Goal: Task Accomplishment & Management: Complete application form

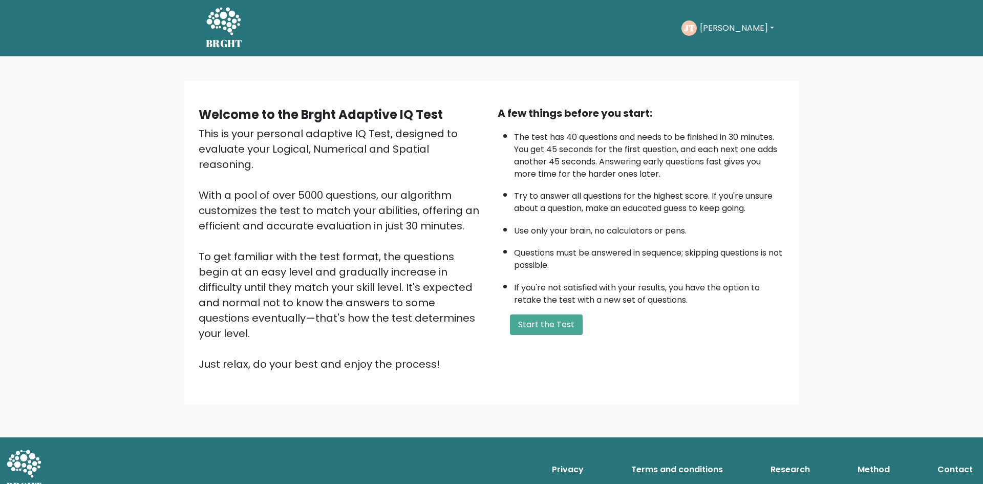
click at [719, 34] on button "[PERSON_NAME]" at bounding box center [737, 28] width 80 height 13
click at [561, 324] on button "Start the Test" at bounding box center [546, 324] width 73 height 20
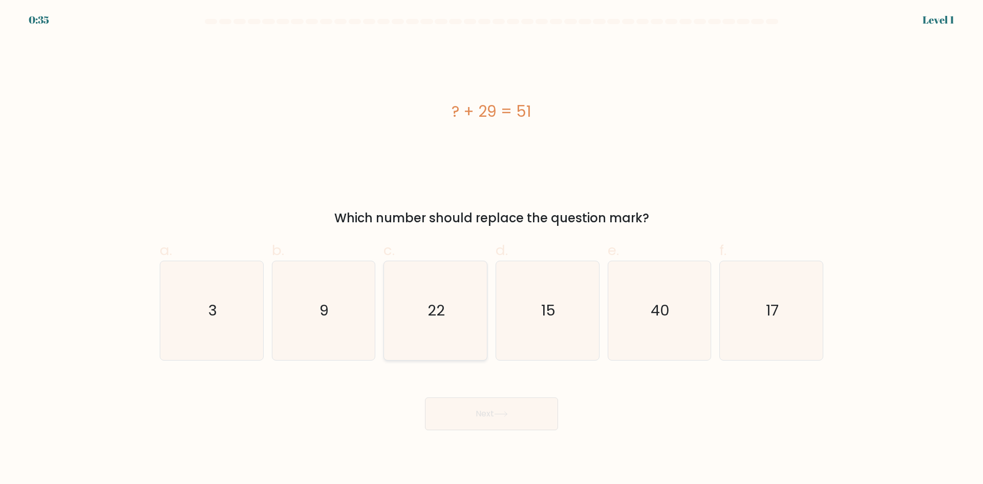
click at [443, 317] on text "22" at bounding box center [436, 310] width 17 height 20
click at [492, 249] on input "c. 22" at bounding box center [492, 245] width 1 height 7
radio input "true"
click at [496, 407] on button "Next" at bounding box center [491, 413] width 133 height 33
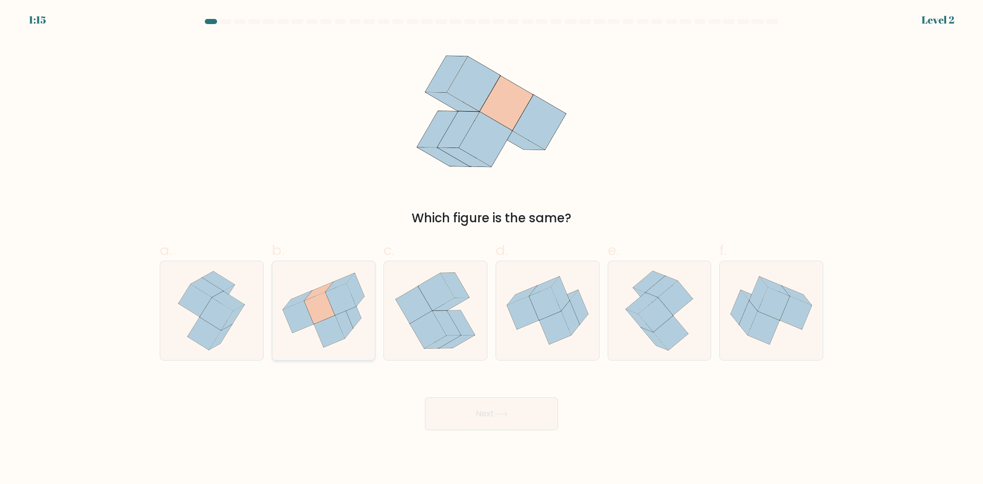
click at [327, 321] on icon at bounding box center [329, 332] width 31 height 32
click at [492, 249] on input "b." at bounding box center [492, 245] width 1 height 7
radio input "true"
click at [470, 413] on button "Next" at bounding box center [491, 413] width 133 height 33
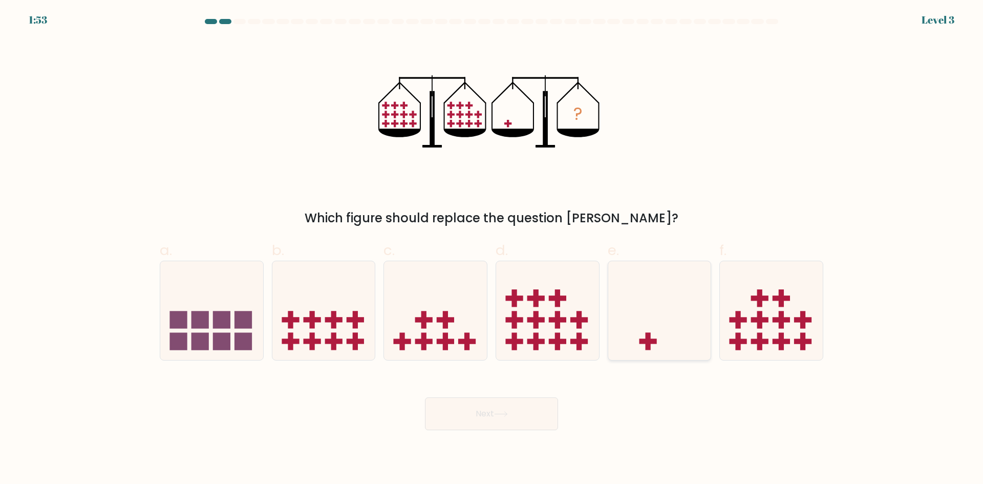
click at [662, 310] on icon at bounding box center [659, 310] width 103 height 85
click at [492, 249] on input "e." at bounding box center [492, 245] width 1 height 7
radio input "true"
click at [533, 417] on button "Next" at bounding box center [491, 413] width 133 height 33
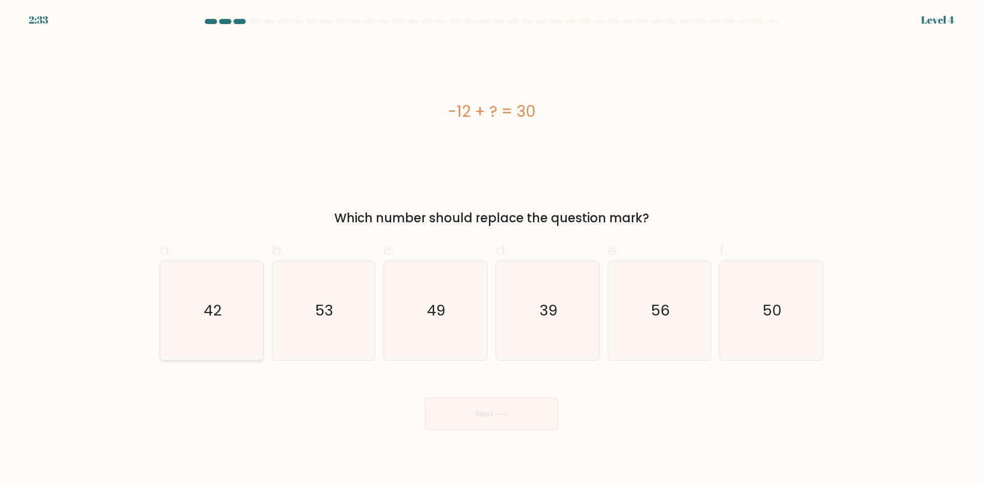
click at [239, 295] on icon "42" at bounding box center [211, 310] width 99 height 99
click at [492, 249] on input "a. 42" at bounding box center [492, 245] width 1 height 7
radio input "true"
click at [508, 411] on icon at bounding box center [501, 414] width 14 height 6
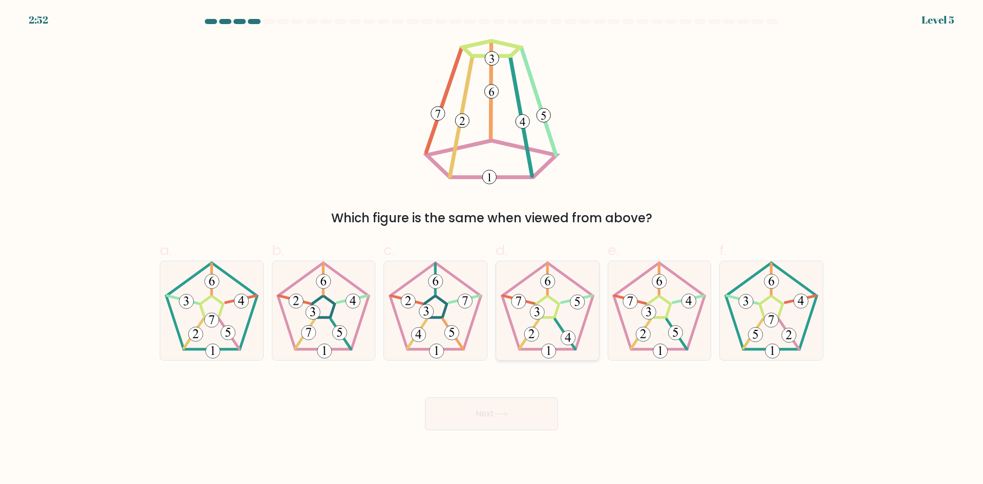
click at [525, 294] on icon at bounding box center [547, 310] width 99 height 99
click at [492, 249] on input "d." at bounding box center [492, 245] width 1 height 7
radio input "true"
click at [503, 405] on button "Next" at bounding box center [491, 413] width 133 height 33
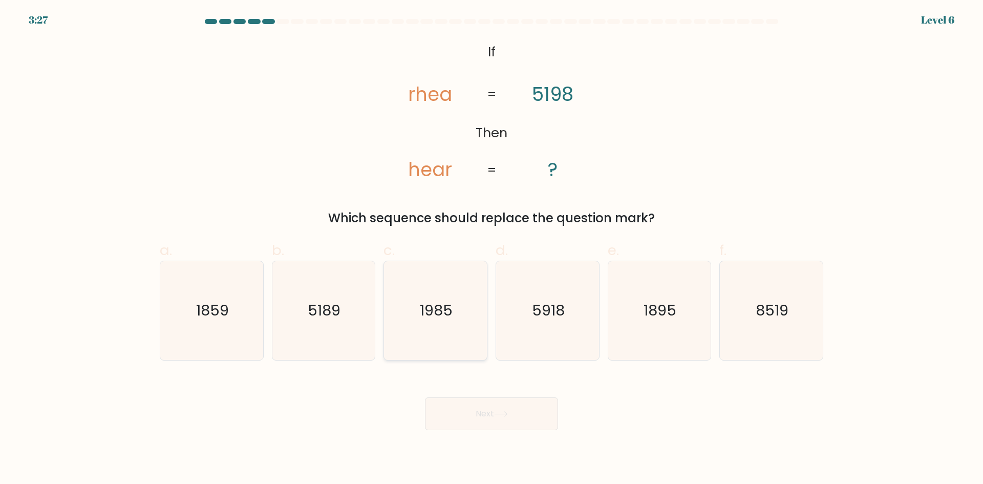
click at [450, 320] on text "1985" at bounding box center [437, 310] width 33 height 20
click at [492, 249] on input "c. [DATE]" at bounding box center [492, 245] width 1 height 7
radio input "true"
click at [504, 415] on icon at bounding box center [501, 414] width 14 height 6
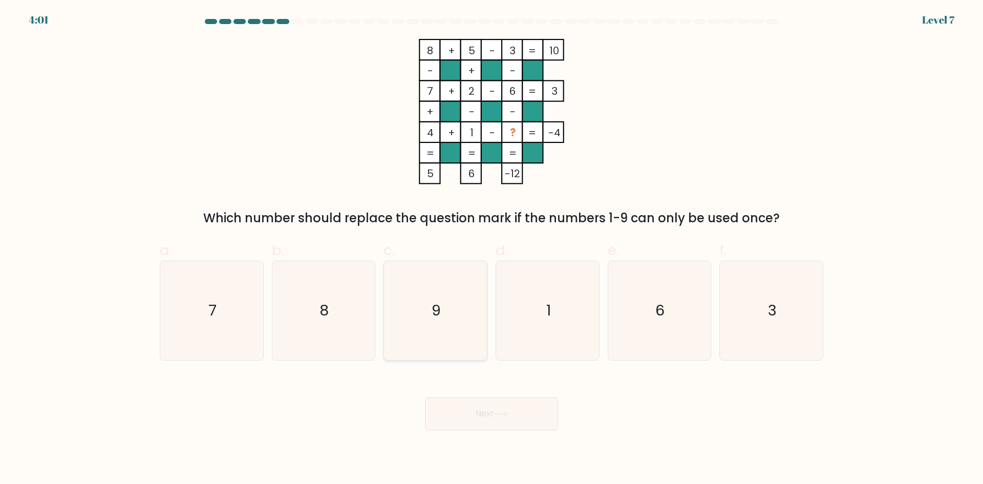
click at [447, 320] on icon "9" at bounding box center [435, 310] width 99 height 99
click at [492, 249] on input "c. 9" at bounding box center [492, 245] width 1 height 7
radio input "true"
click at [502, 417] on button "Next" at bounding box center [491, 413] width 133 height 33
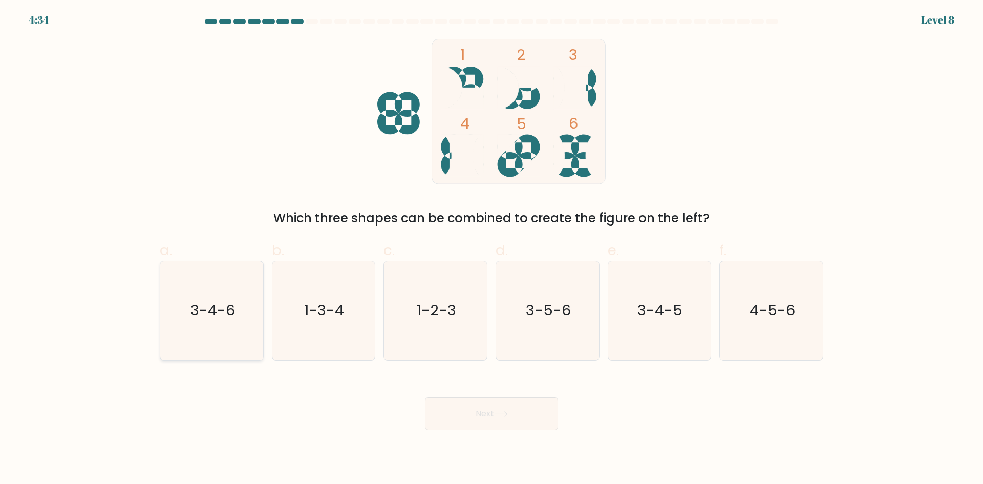
click at [216, 321] on icon "3-4-6" at bounding box center [211, 310] width 99 height 99
click at [492, 249] on input "a. 3-4-6" at bounding box center [492, 245] width 1 height 7
radio input "true"
click at [475, 418] on button "Next" at bounding box center [491, 413] width 133 height 33
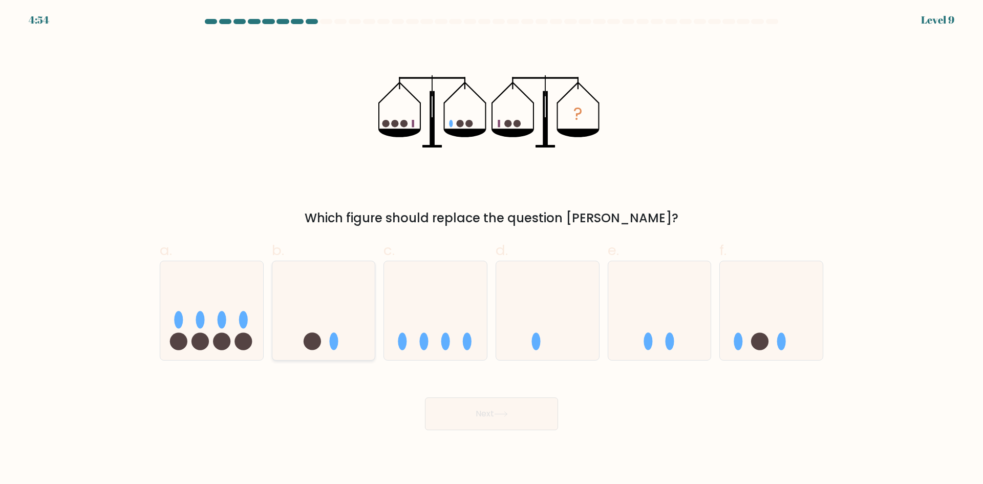
click at [361, 322] on icon at bounding box center [323, 310] width 103 height 85
click at [492, 249] on input "b." at bounding box center [492, 245] width 1 height 7
radio input "true"
click at [481, 416] on button "Next" at bounding box center [491, 413] width 133 height 33
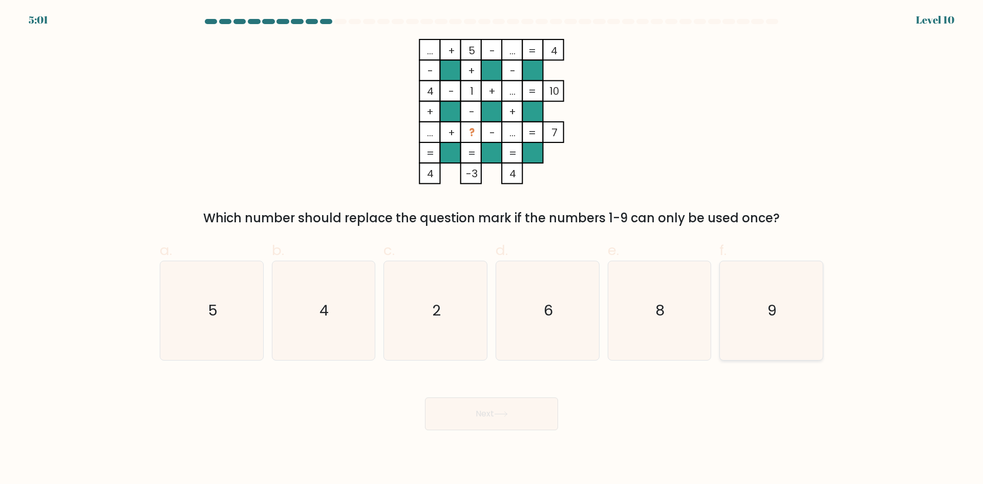
click at [738, 306] on icon "9" at bounding box center [771, 310] width 99 height 99
click at [492, 249] on input "f. 9" at bounding box center [492, 245] width 1 height 7
radio input "true"
click at [527, 403] on button "Next" at bounding box center [491, 413] width 133 height 33
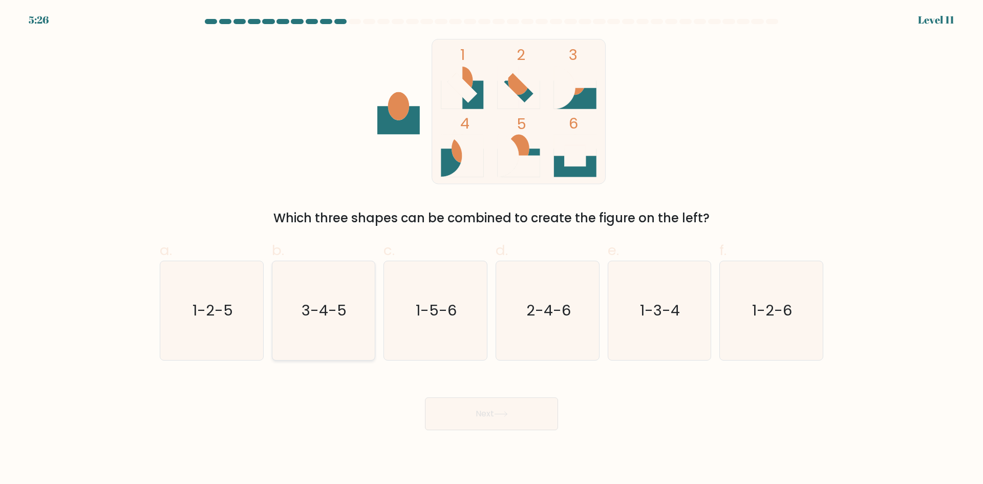
click at [302, 324] on icon "3-4-5" at bounding box center [323, 310] width 99 height 99
click at [492, 249] on input "b. 3-4-5" at bounding box center [492, 245] width 1 height 7
radio input "true"
click at [498, 419] on button "Next" at bounding box center [491, 413] width 133 height 33
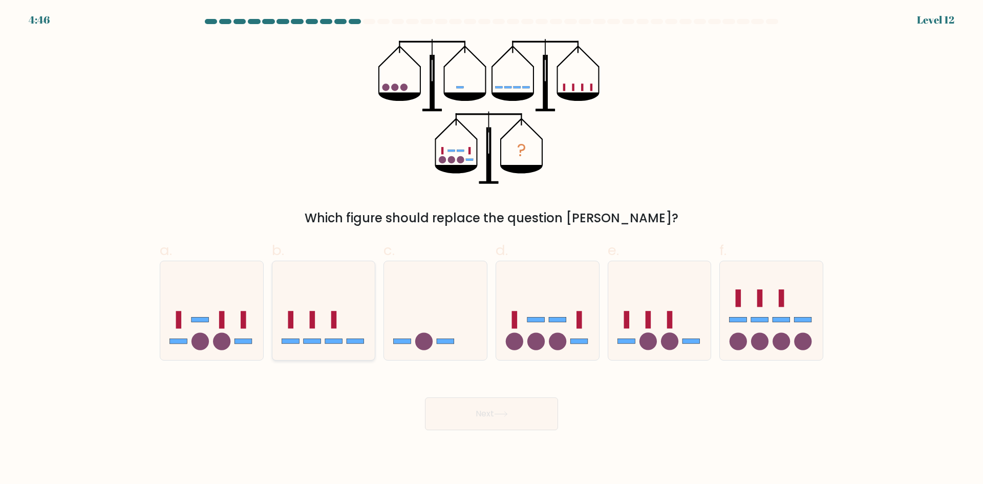
click at [341, 280] on icon at bounding box center [323, 310] width 103 height 85
click at [492, 249] on input "b." at bounding box center [492, 245] width 1 height 7
radio input "true"
click at [515, 426] on button "Next" at bounding box center [491, 413] width 133 height 33
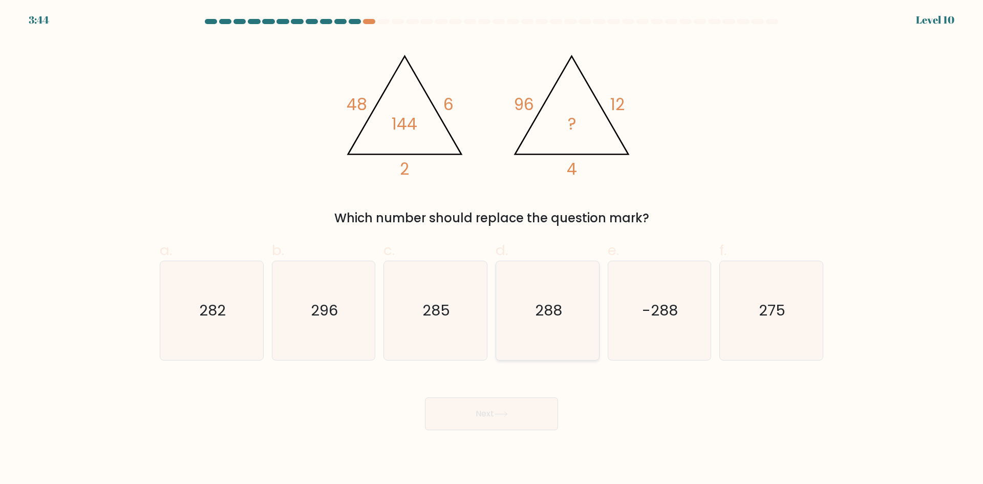
click at [572, 325] on icon "288" at bounding box center [547, 310] width 99 height 99
click at [492, 249] on input "d. 288" at bounding box center [492, 245] width 1 height 7
radio input "true"
click at [516, 411] on button "Next" at bounding box center [491, 413] width 133 height 33
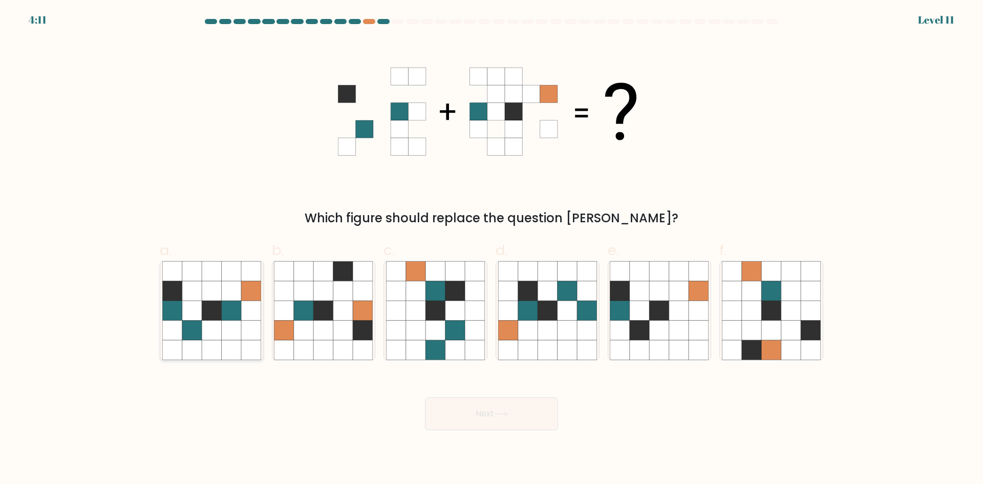
click at [222, 344] on icon at bounding box center [231, 349] width 19 height 19
click at [492, 249] on input "a." at bounding box center [492, 245] width 1 height 7
radio input "true"
click at [543, 412] on button "Next" at bounding box center [491, 413] width 133 height 33
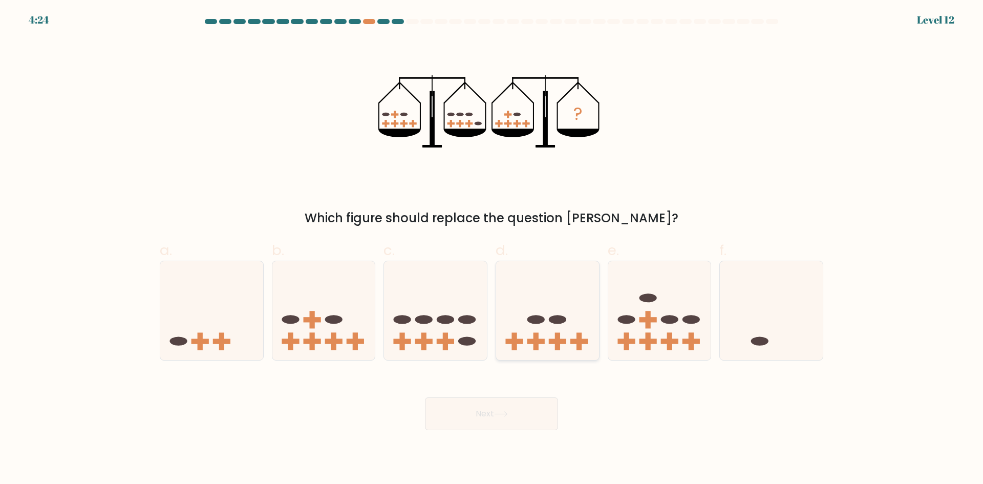
click at [597, 331] on icon at bounding box center [547, 310] width 103 height 85
click at [492, 249] on input "d." at bounding box center [492, 245] width 1 height 7
radio input "true"
click at [505, 415] on icon at bounding box center [501, 414] width 14 height 6
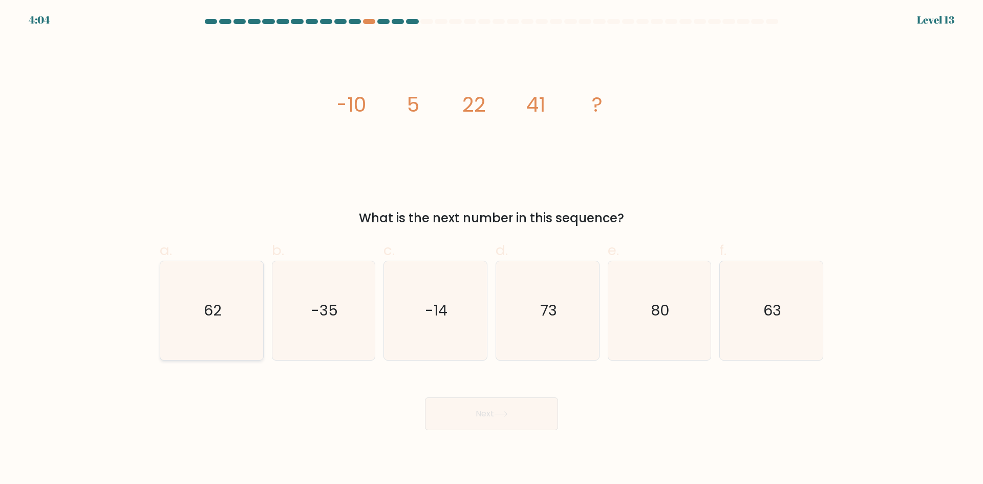
click at [240, 335] on icon "62" at bounding box center [211, 310] width 99 height 99
click at [492, 249] on input "a. 62" at bounding box center [492, 245] width 1 height 7
radio input "true"
click at [484, 402] on button "Next" at bounding box center [491, 413] width 133 height 33
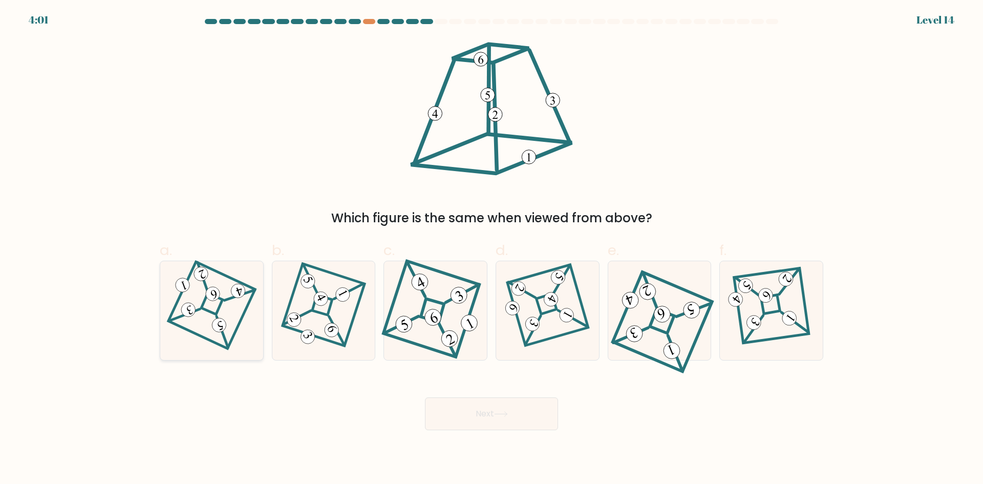
click at [210, 302] on icon at bounding box center [212, 310] width 68 height 79
click at [492, 249] on input "a." at bounding box center [492, 245] width 1 height 7
radio input "true"
click at [474, 410] on button "Next" at bounding box center [491, 413] width 133 height 33
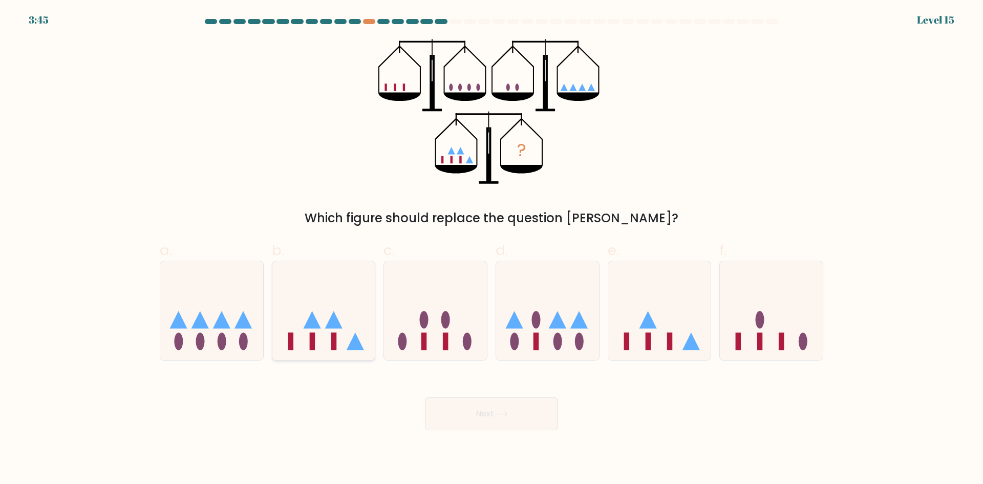
click at [319, 354] on div at bounding box center [324, 311] width 104 height 100
click at [492, 249] on input "b." at bounding box center [492, 245] width 1 height 7
radio input "true"
click at [445, 412] on button "Next" at bounding box center [491, 413] width 133 height 33
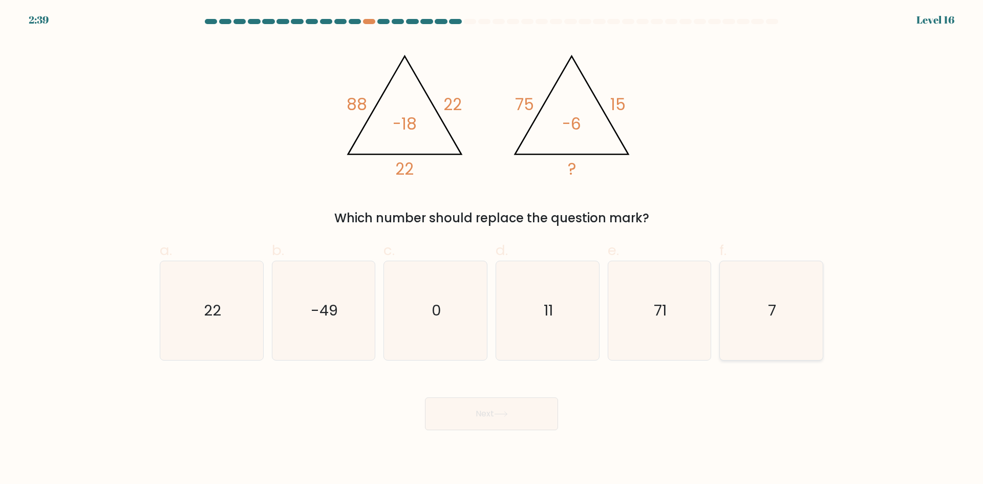
click at [801, 298] on icon "7" at bounding box center [771, 310] width 99 height 99
click at [492, 249] on input "f. 7" at bounding box center [492, 245] width 1 height 7
radio input "true"
click at [476, 416] on button "Next" at bounding box center [491, 413] width 133 height 33
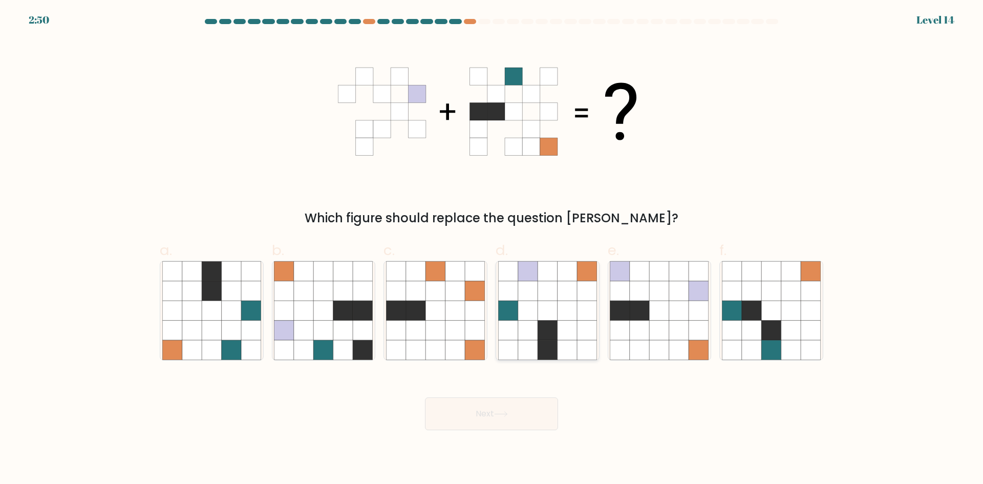
click at [517, 309] on icon at bounding box center [507, 310] width 19 height 19
click at [492, 249] on input "d." at bounding box center [492, 245] width 1 height 7
radio input "true"
click at [505, 403] on button "Next" at bounding box center [491, 413] width 133 height 33
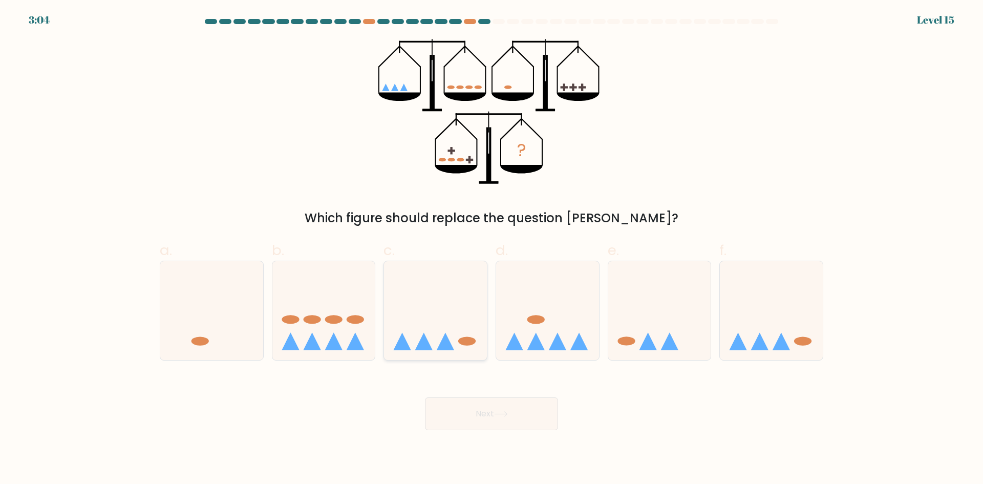
click at [472, 307] on icon at bounding box center [435, 310] width 103 height 85
click at [492, 249] on input "c." at bounding box center [492, 245] width 1 height 7
radio input "true"
click at [646, 333] on icon at bounding box center [659, 310] width 103 height 85
click at [492, 249] on input "e." at bounding box center [492, 245] width 1 height 7
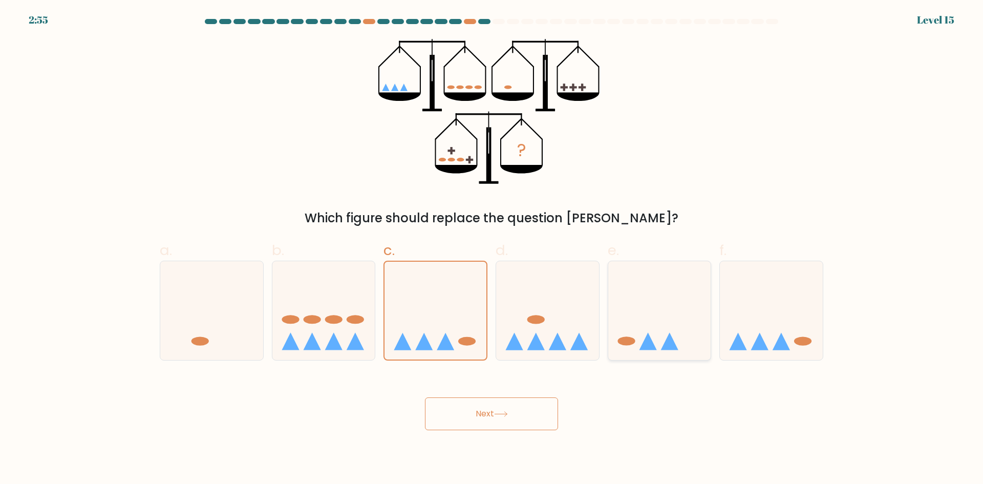
radio input "true"
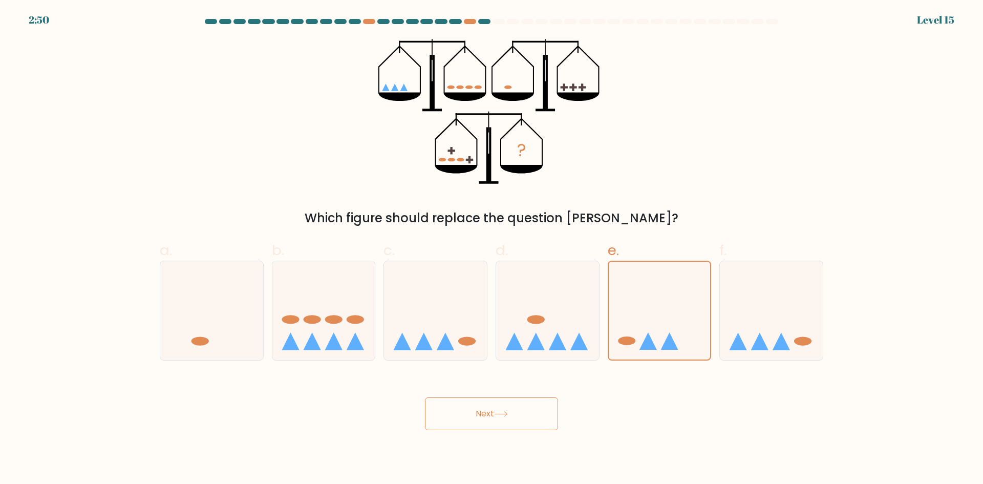
click at [519, 405] on button "Next" at bounding box center [491, 413] width 133 height 33
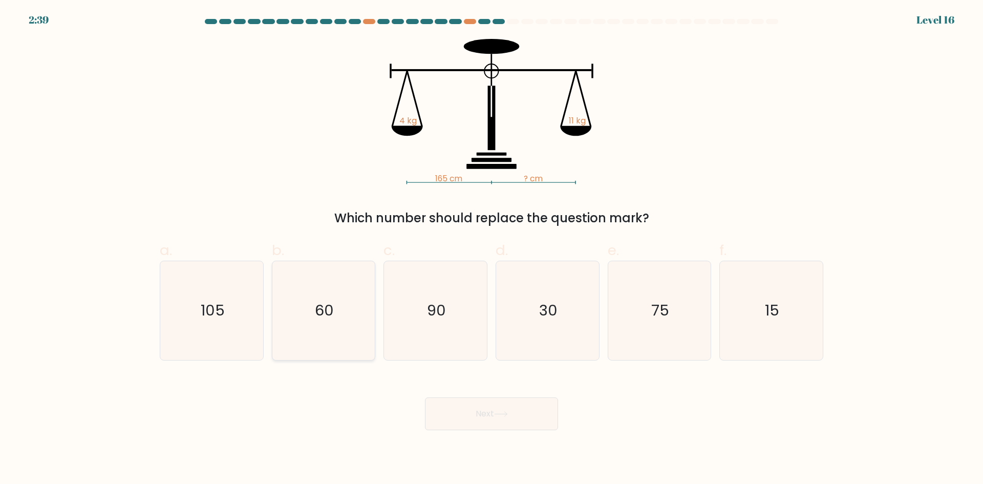
click at [307, 312] on icon "60" at bounding box center [323, 310] width 99 height 99
click at [492, 249] on input "b. 60" at bounding box center [492, 245] width 1 height 7
radio input "true"
click at [485, 418] on button "Next" at bounding box center [491, 413] width 133 height 33
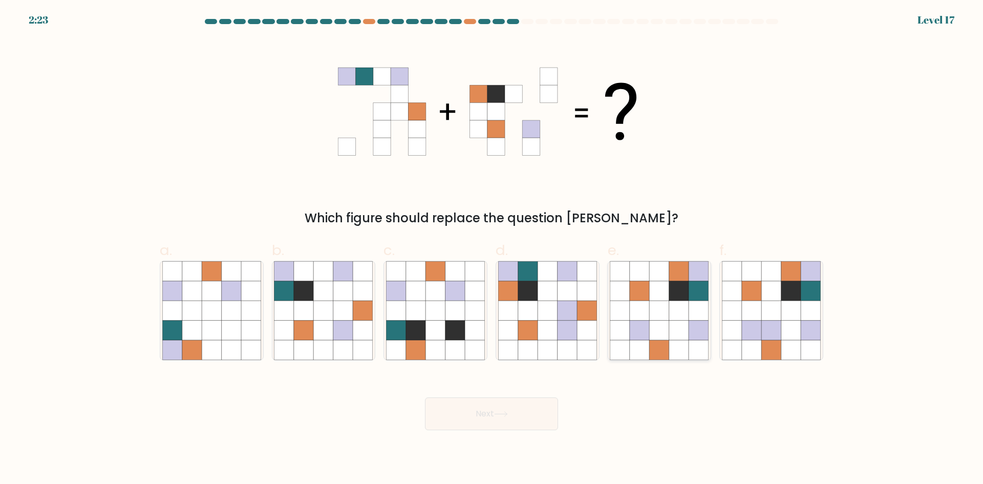
click at [667, 338] on icon at bounding box center [659, 330] width 19 height 19
click at [492, 249] on input "e." at bounding box center [492, 245] width 1 height 7
radio input "true"
click at [477, 416] on button "Next" at bounding box center [491, 413] width 133 height 33
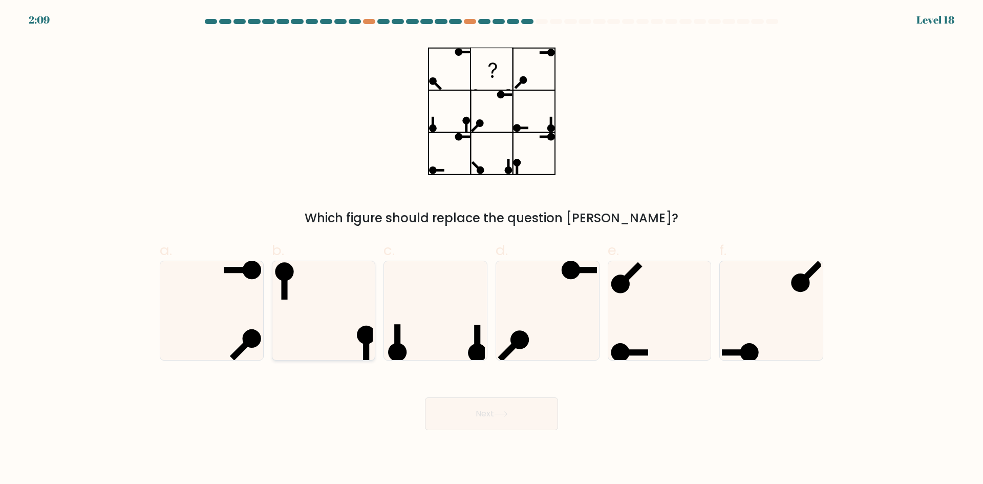
click at [303, 316] on icon at bounding box center [323, 310] width 99 height 99
click at [492, 249] on input "b." at bounding box center [492, 245] width 1 height 7
radio input "true"
click at [474, 409] on button "Next" at bounding box center [491, 413] width 133 height 33
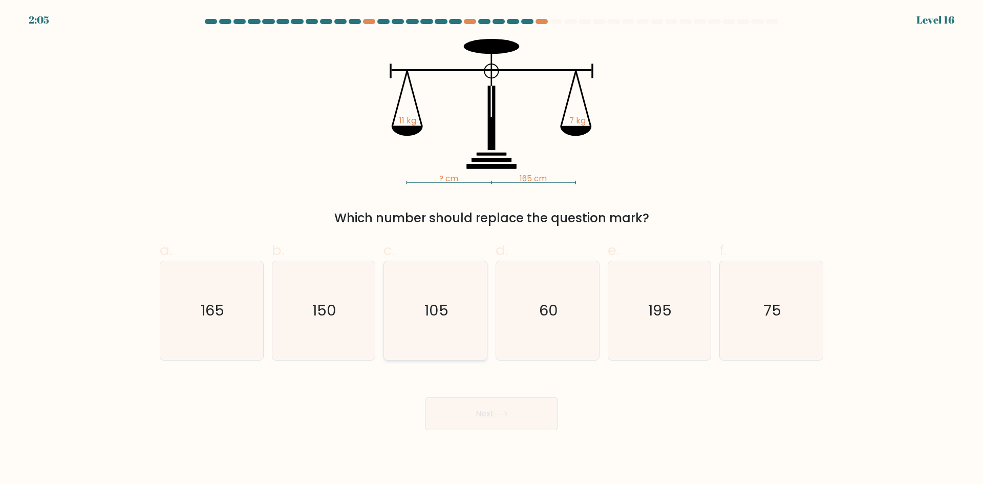
click at [458, 299] on icon "105" at bounding box center [435, 310] width 99 height 99
click at [492, 249] on input "c. 105" at bounding box center [492, 245] width 1 height 7
radio input "true"
click at [500, 408] on button "Next" at bounding box center [491, 413] width 133 height 33
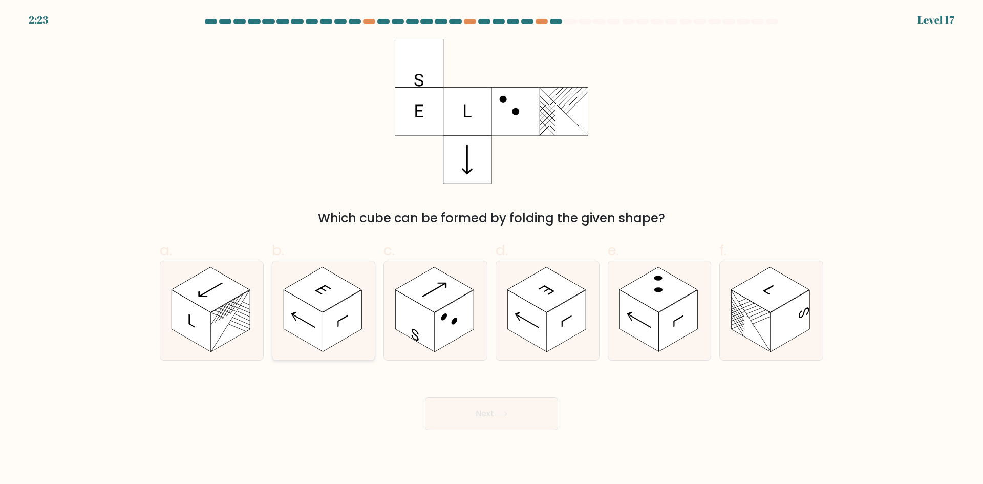
click at [350, 317] on rect at bounding box center [342, 321] width 39 height 62
click at [492, 249] on input "b." at bounding box center [492, 245] width 1 height 7
radio input "true"
click at [485, 411] on button "Next" at bounding box center [491, 413] width 133 height 33
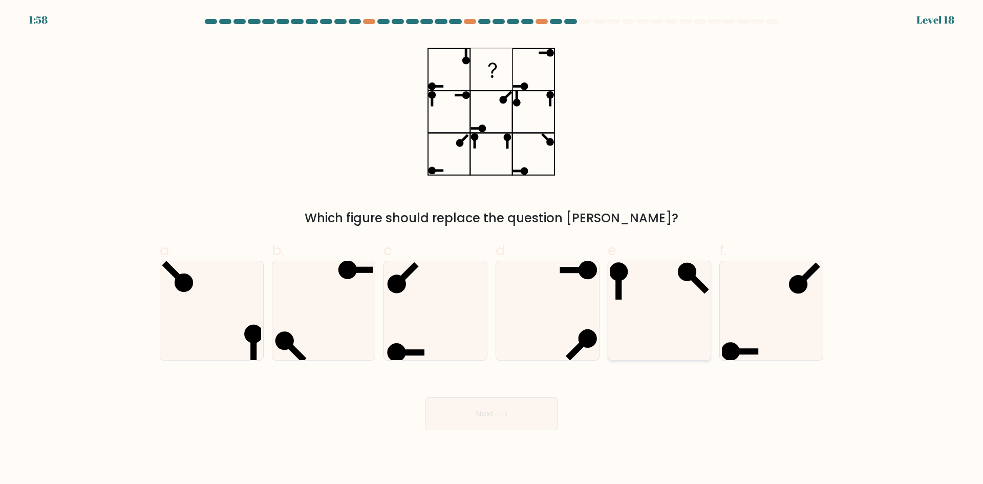
click at [676, 306] on icon at bounding box center [659, 310] width 99 height 99
click at [492, 249] on input "e." at bounding box center [492, 245] width 1 height 7
radio input "true"
click at [467, 406] on button "Next" at bounding box center [491, 413] width 133 height 33
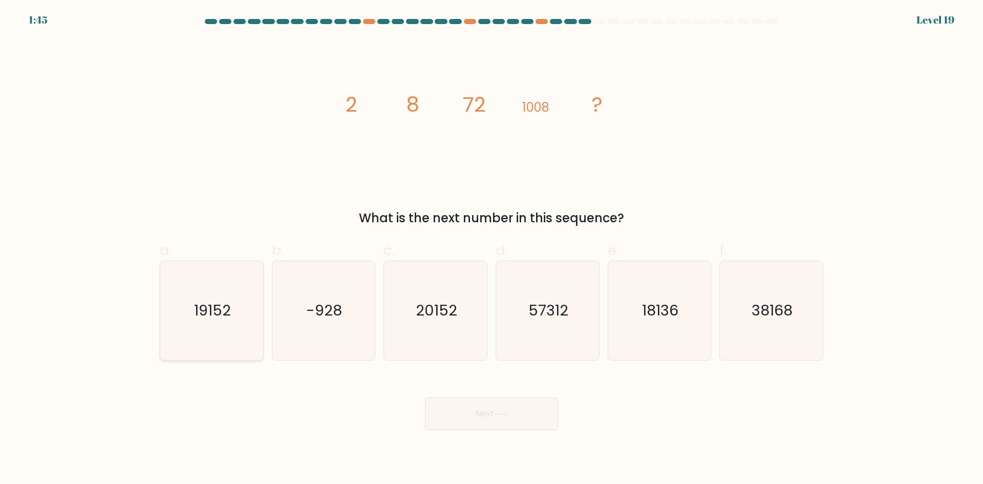
click at [182, 295] on icon "19152" at bounding box center [211, 310] width 99 height 99
click at [492, 249] on input "a. 19152" at bounding box center [492, 245] width 1 height 7
radio input "true"
click at [482, 409] on button "Next" at bounding box center [491, 413] width 133 height 33
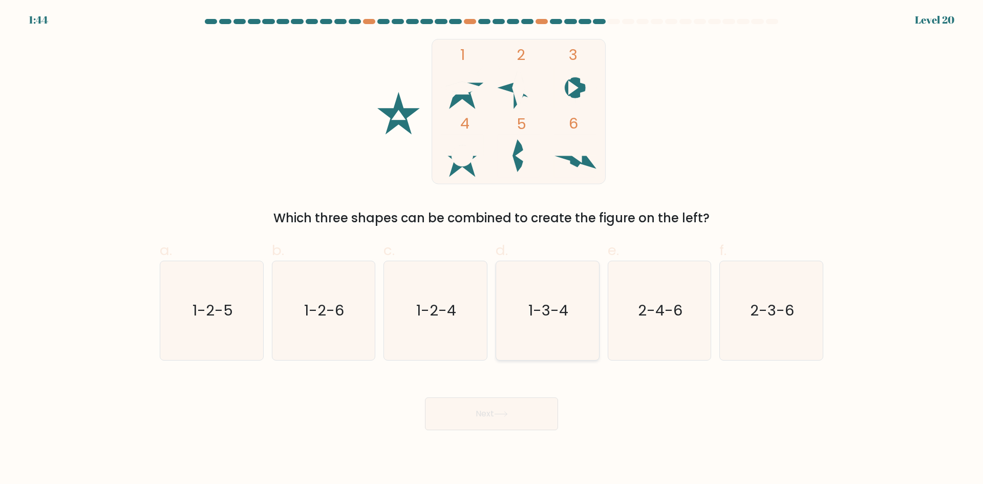
click at [574, 323] on icon "1-3-4" at bounding box center [547, 310] width 99 height 99
click at [492, 249] on input "d. 1-3-4" at bounding box center [492, 245] width 1 height 7
radio input "true"
click at [505, 412] on icon at bounding box center [501, 414] width 14 height 6
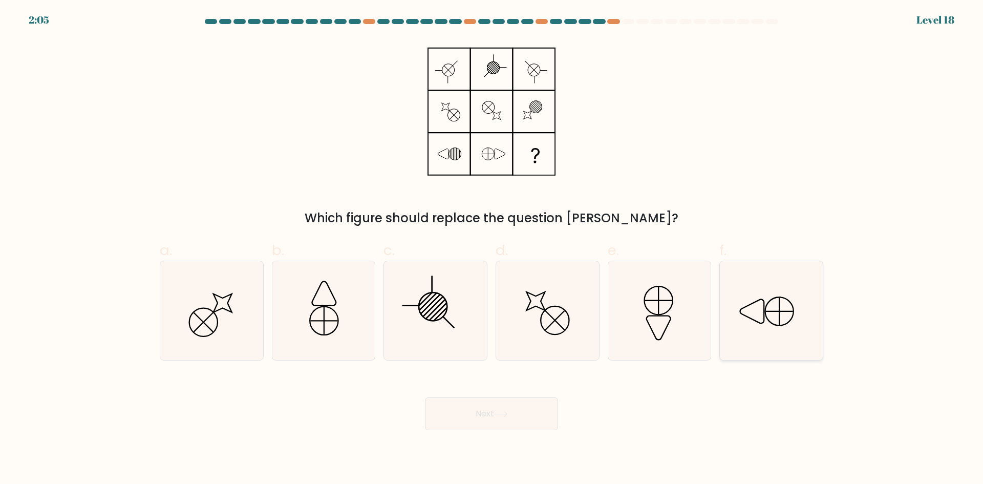
click at [790, 310] on icon at bounding box center [771, 310] width 99 height 99
click at [492, 249] on input "f." at bounding box center [492, 245] width 1 height 7
radio input "true"
click at [468, 412] on button "Next" at bounding box center [491, 413] width 133 height 33
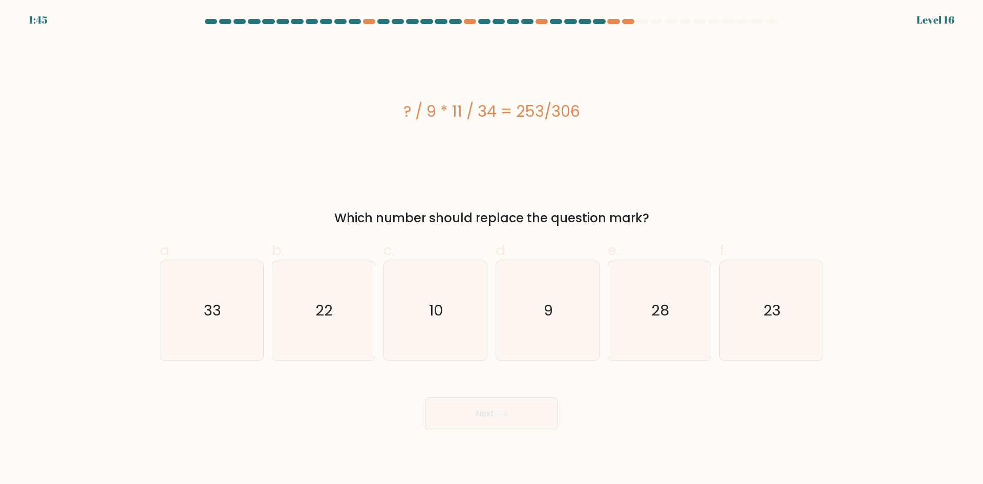
drag, startPoint x: 393, startPoint y: 88, endPoint x: 658, endPoint y: 219, distance: 295.0
click at [658, 219] on div "? / 9 * 11 / 34 = 253/306 Which number should replace the question mark?" at bounding box center [492, 133] width 676 height 188
copy div "? / 9 * 11 / 34 = 253/306 Which number should replace the question mark?"
click at [793, 309] on icon "23" at bounding box center [771, 310] width 99 height 99
click at [492, 249] on input "f. 23" at bounding box center [492, 245] width 1 height 7
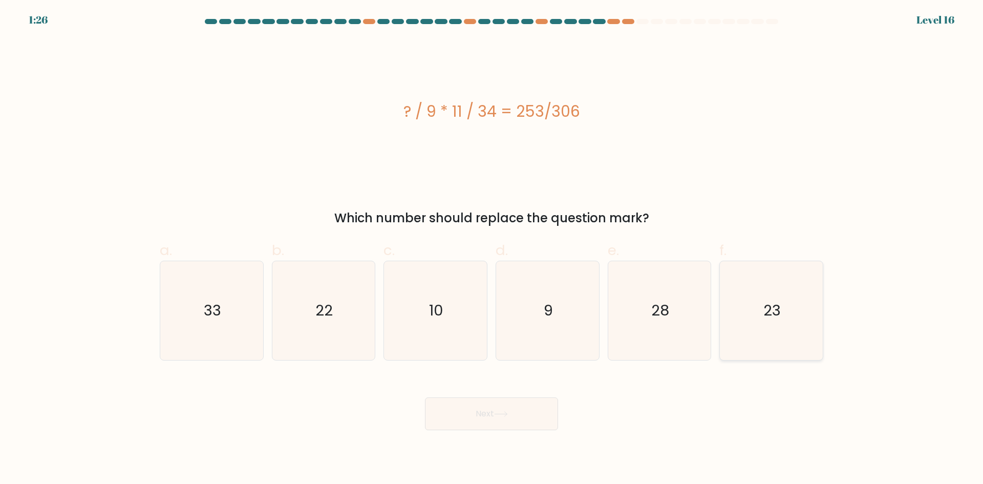
radio input "true"
click at [534, 421] on button "Next" at bounding box center [491, 413] width 133 height 33
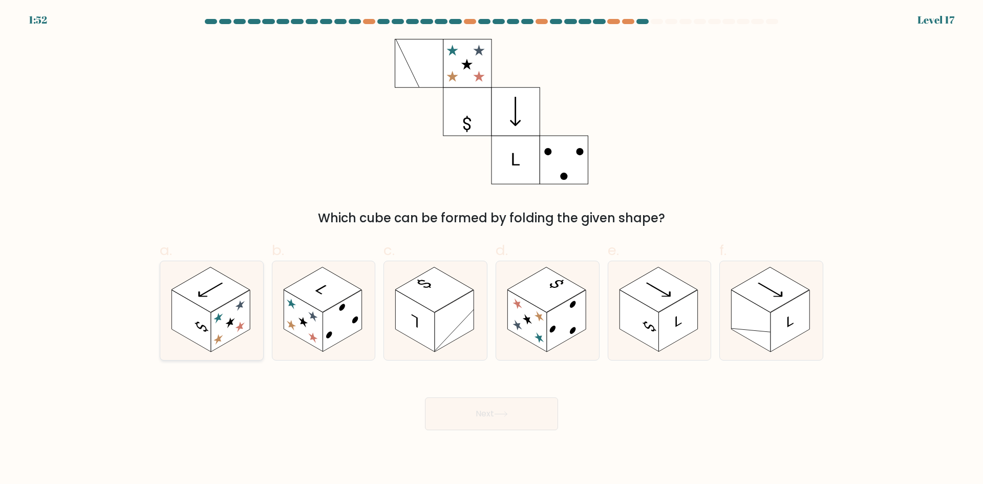
click at [217, 327] on rect at bounding box center [230, 321] width 39 height 62
click at [492, 249] on input "a." at bounding box center [492, 245] width 1 height 7
radio input "true"
click at [466, 410] on button "Next" at bounding box center [491, 413] width 133 height 33
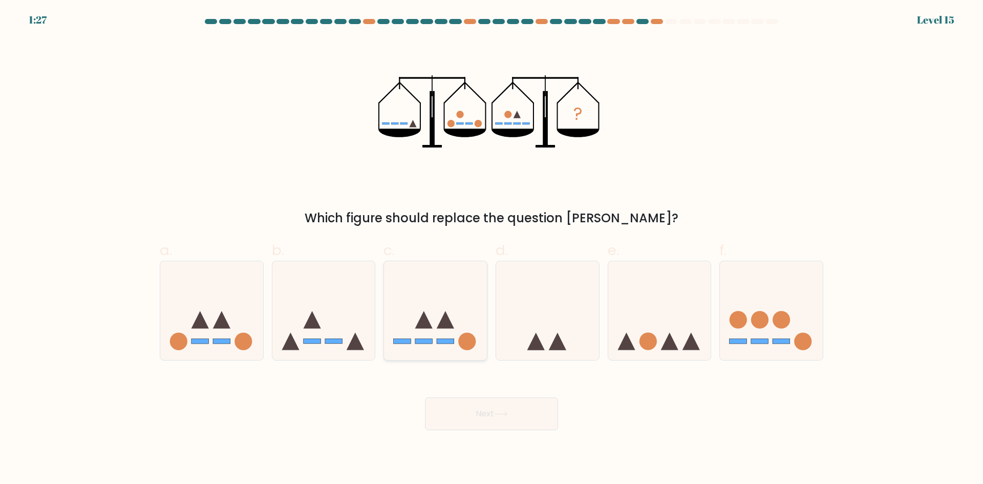
click at [453, 312] on icon at bounding box center [435, 310] width 103 height 85
click at [492, 249] on input "c." at bounding box center [492, 245] width 1 height 7
radio input "true"
click at [248, 287] on icon at bounding box center [211, 310] width 103 height 85
click at [492, 249] on input "a." at bounding box center [492, 245] width 1 height 7
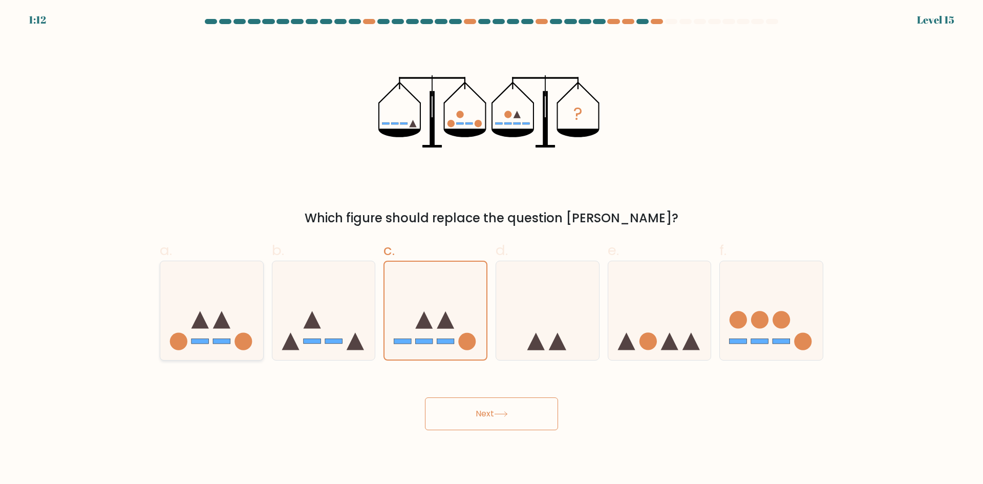
radio input "true"
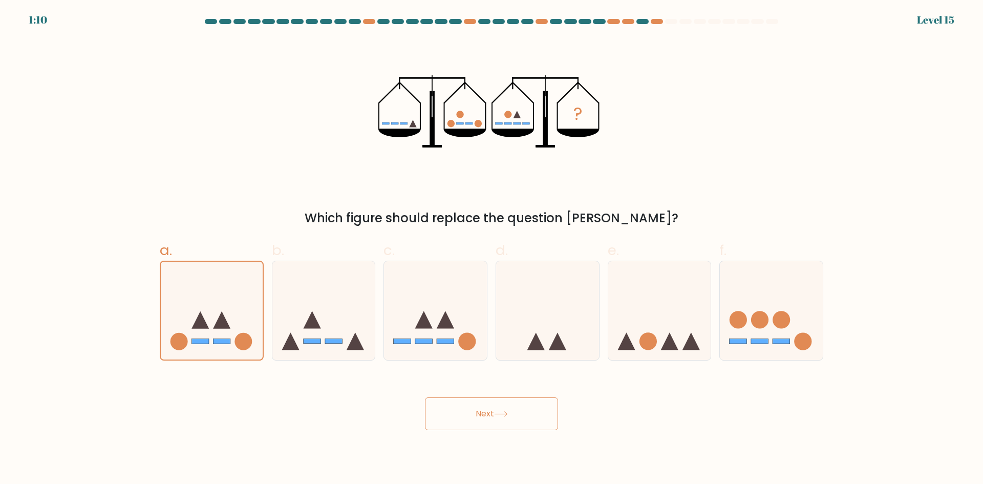
click at [529, 426] on button "Next" at bounding box center [491, 413] width 133 height 33
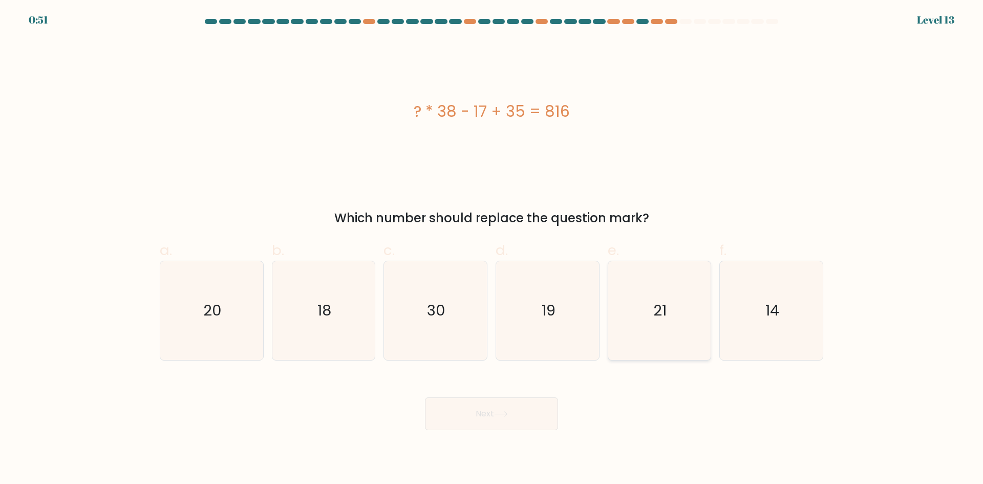
click at [665, 322] on icon "21" at bounding box center [659, 310] width 99 height 99
click at [492, 249] on input "e. 21" at bounding box center [492, 245] width 1 height 7
radio input "true"
click at [505, 408] on button "Next" at bounding box center [491, 413] width 133 height 33
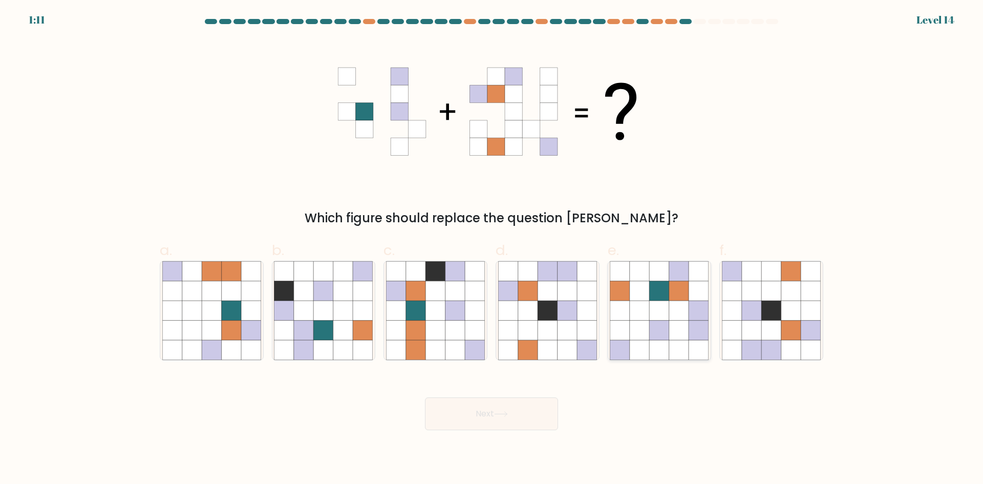
click at [661, 312] on icon at bounding box center [659, 310] width 19 height 19
click at [492, 249] on input "e." at bounding box center [492, 245] width 1 height 7
radio input "true"
click at [512, 413] on button "Next" at bounding box center [491, 413] width 133 height 33
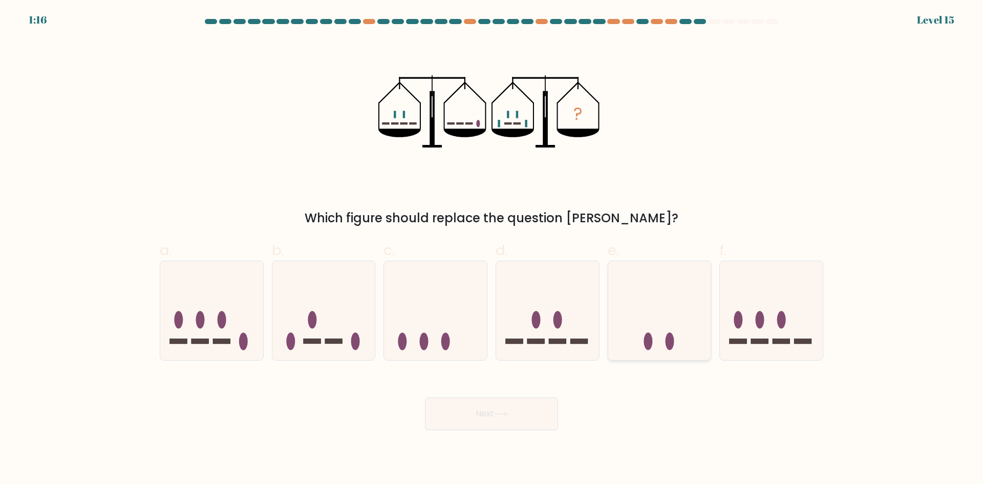
click at [701, 318] on icon at bounding box center [659, 310] width 103 height 85
click at [492, 249] on input "e." at bounding box center [492, 245] width 1 height 7
radio input "true"
click at [532, 408] on button "Next" at bounding box center [491, 413] width 133 height 33
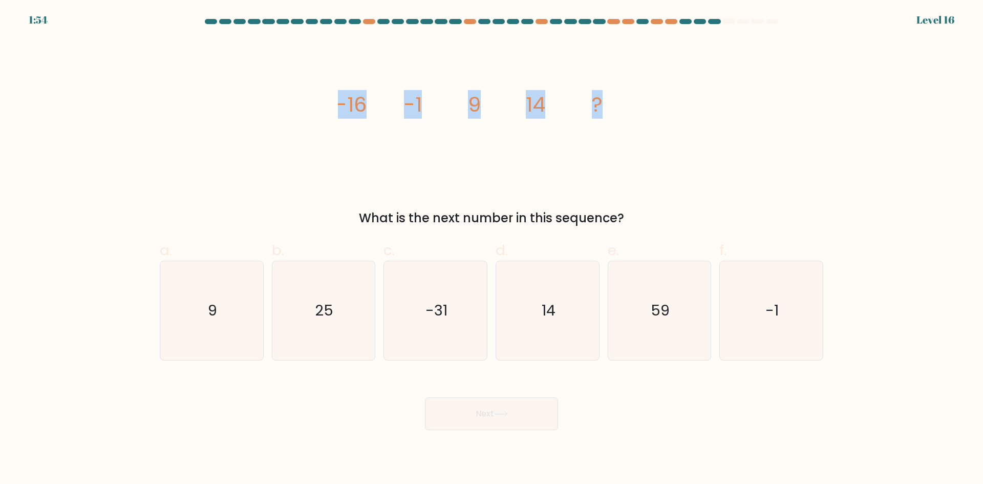
drag, startPoint x: 314, startPoint y: 98, endPoint x: 650, endPoint y: 110, distance: 336.2
click at [650, 110] on div "image/svg+xml -16 -1 9 14 ? What is the next number in this sequence?" at bounding box center [492, 133] width 676 height 188
copy g "-16 -1 9 14 ?"
click at [332, 126] on div "image/svg+xml -16 -1 9 14 ? What is the next number in this sequence?" at bounding box center [492, 133] width 676 height 188
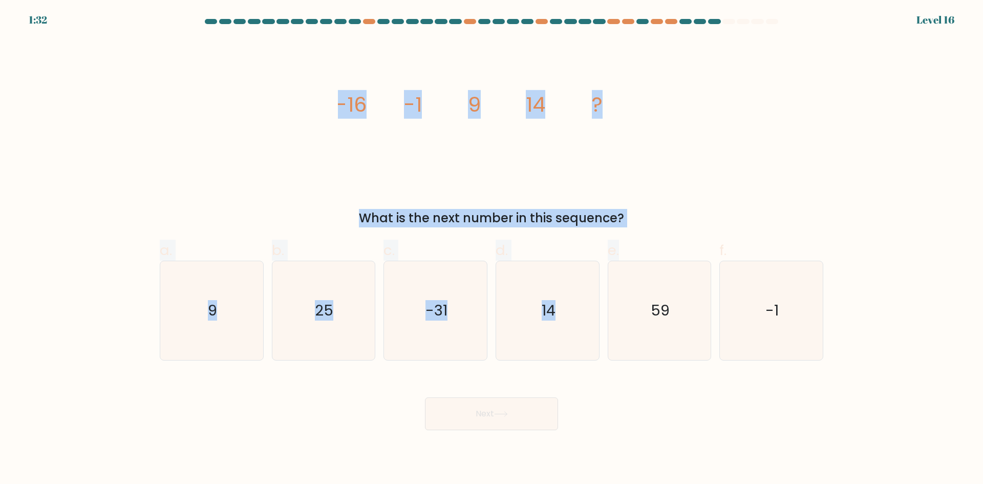
drag, startPoint x: 325, startPoint y: 92, endPoint x: 686, endPoint y: 227, distance: 385.8
click at [686, 227] on form at bounding box center [491, 224] width 983 height 411
drag, startPoint x: 686, startPoint y: 227, endPoint x: 398, endPoint y: 141, distance: 301.1
click at [398, 141] on form at bounding box center [491, 224] width 983 height 411
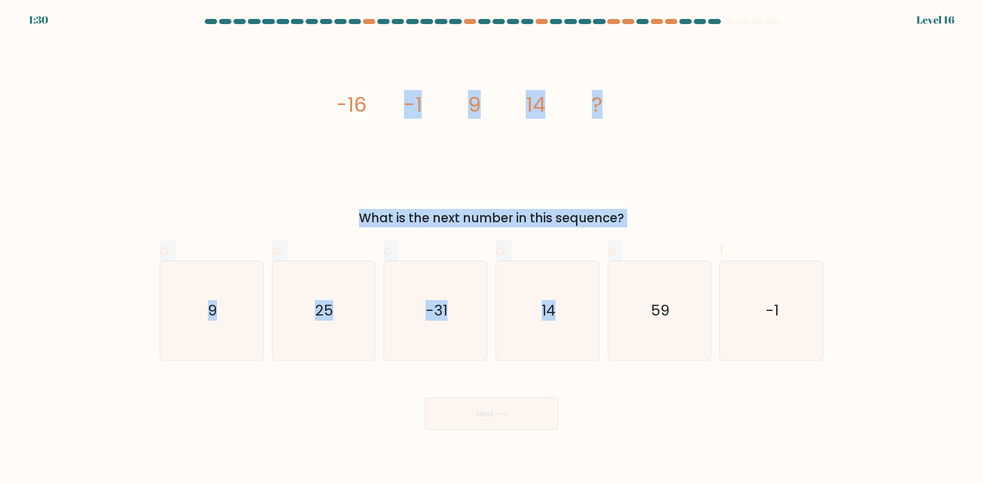
click at [398, 141] on icon "image/svg+xml -16 -1 9 14 ?" at bounding box center [491, 111] width 307 height 145
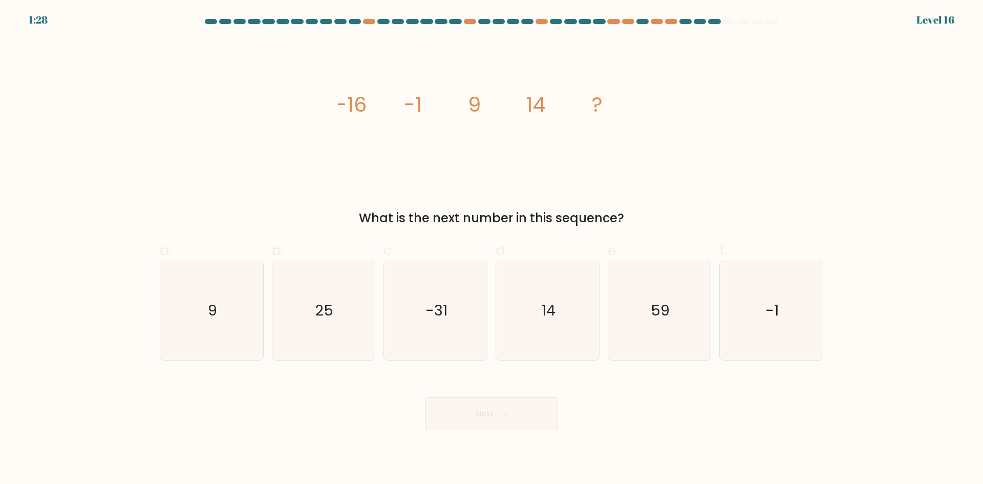
drag, startPoint x: 331, startPoint y: 102, endPoint x: 635, endPoint y: 202, distance: 319.9
click at [635, 202] on div "image/svg+xml -16 -1 9 14 ? What is the next number in this sequence?" at bounding box center [492, 133] width 676 height 188
copy div "-16 -1 9 14 ? What is the next number in this sequence?"
click at [463, 116] on icon "image/svg+xml -16 -1 9 14 ?" at bounding box center [491, 111] width 307 height 145
click at [548, 300] on text "14" at bounding box center [549, 310] width 14 height 20
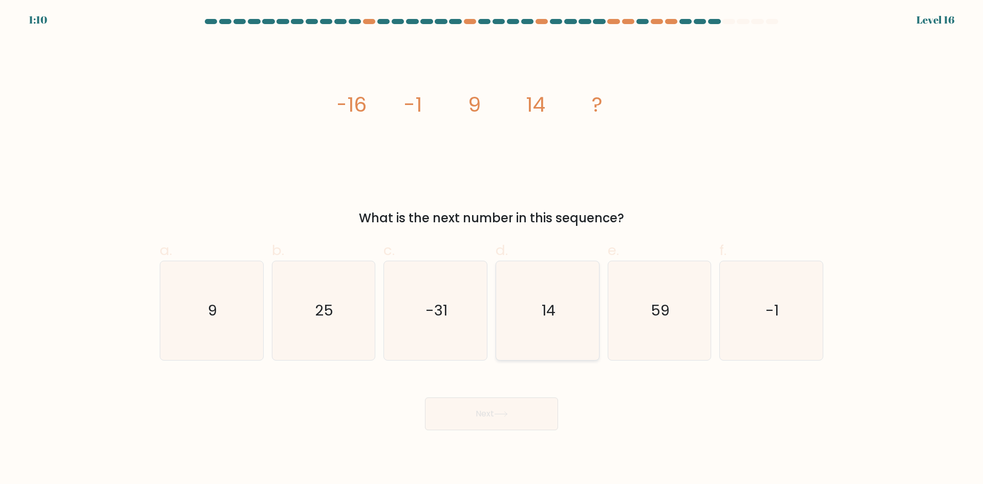
click at [492, 249] on input "d. 14" at bounding box center [492, 245] width 1 height 7
radio input "true"
click at [516, 410] on button "Next" at bounding box center [491, 413] width 133 height 33
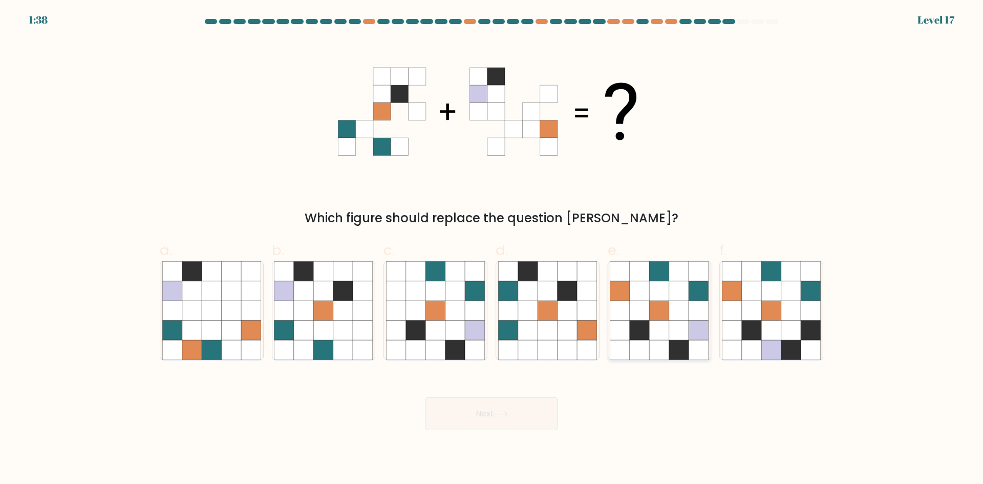
click at [673, 284] on icon at bounding box center [678, 290] width 19 height 19
click at [492, 249] on input "e." at bounding box center [492, 245] width 1 height 7
radio input "true"
click at [519, 405] on button "Next" at bounding box center [491, 413] width 133 height 33
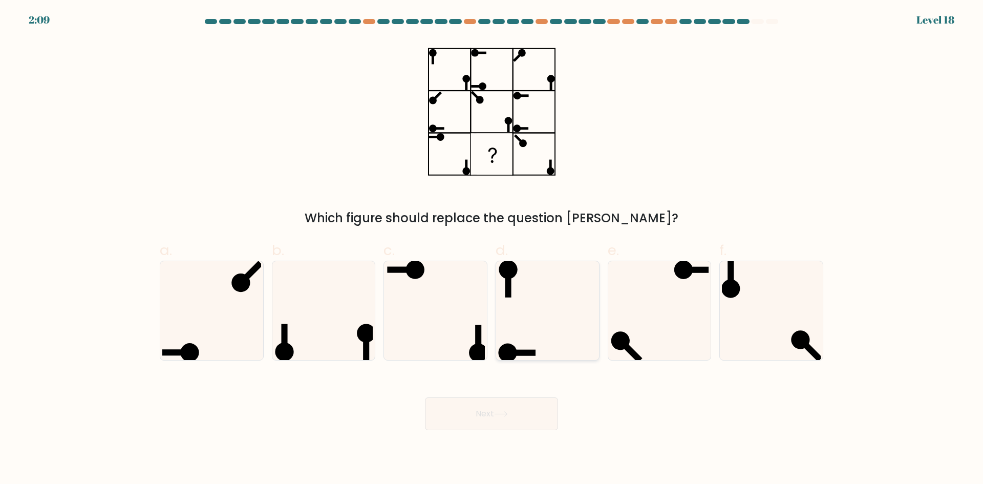
click at [519, 289] on icon at bounding box center [547, 310] width 99 height 99
click at [492, 249] on input "d." at bounding box center [492, 245] width 1 height 7
radio input "true"
click at [809, 307] on icon at bounding box center [771, 310] width 99 height 99
click at [492, 249] on input "f." at bounding box center [492, 245] width 1 height 7
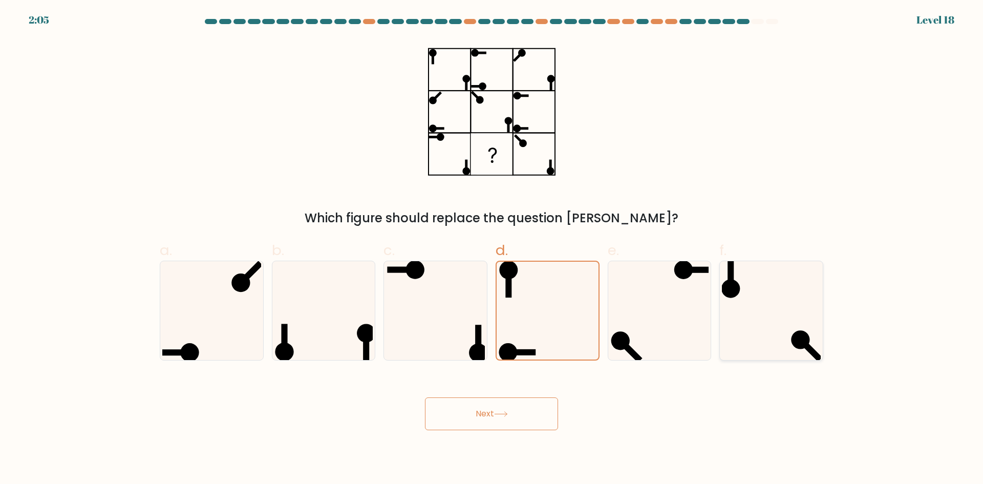
radio input "true"
click at [543, 422] on button "Next" at bounding box center [491, 413] width 133 height 33
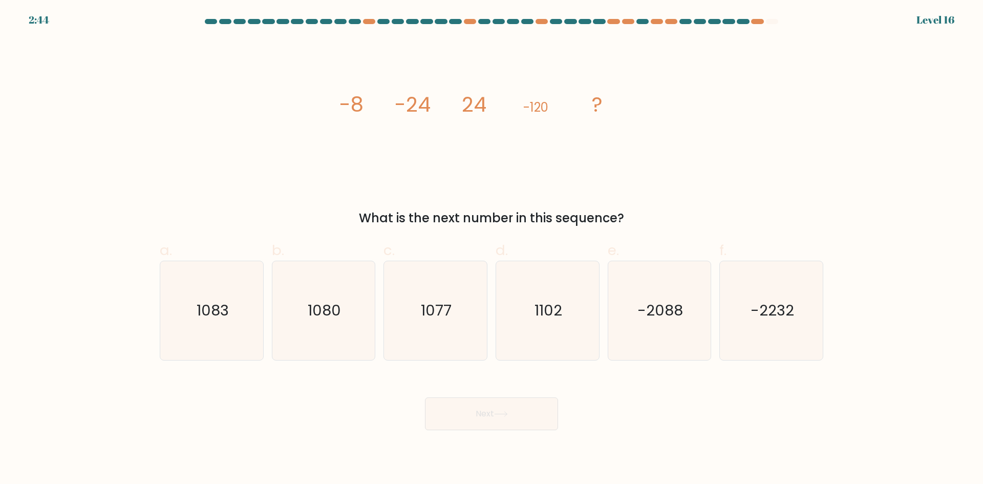
drag, startPoint x: 317, startPoint y: 101, endPoint x: 636, endPoint y: 219, distance: 339.9
click at [636, 219] on div "image/svg+xml -8 -24 24 -120 ? What is the next number in this sequence?" at bounding box center [492, 133] width 676 height 188
copy div "-8 -24 24 -120 ? What is the next number in this sequence?"
click at [331, 294] on icon "1080" at bounding box center [323, 310] width 99 height 99
click at [492, 249] on input "b. 1080" at bounding box center [492, 245] width 1 height 7
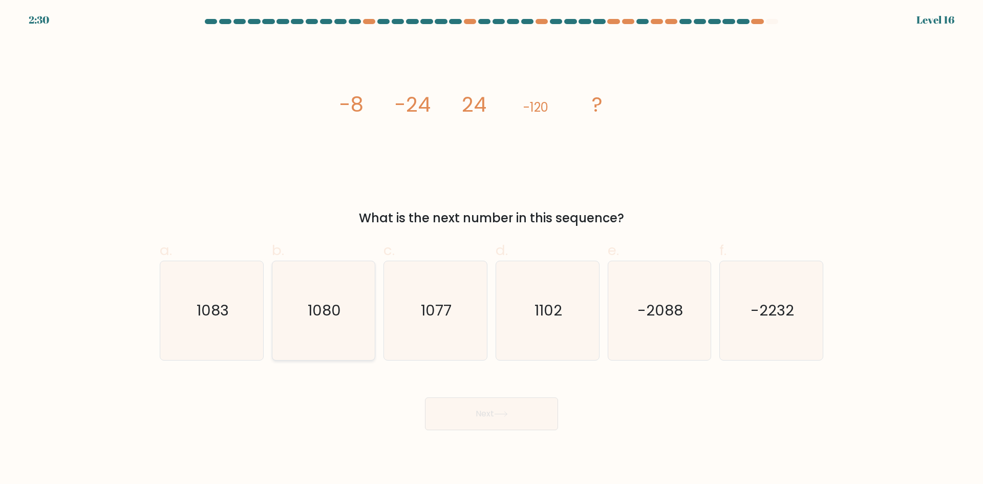
radio input "true"
click at [460, 404] on button "Next" at bounding box center [491, 413] width 133 height 33
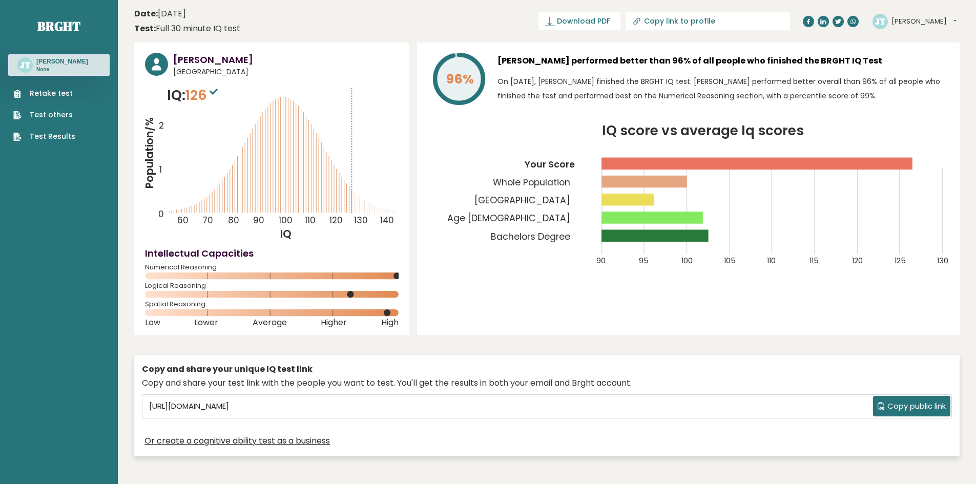
click at [916, 17] on button "[PERSON_NAME]" at bounding box center [923, 21] width 65 height 10
click at [921, 48] on link "Profile" at bounding box center [918, 52] width 52 height 14
